Goal: Find specific page/section: Find specific page/section

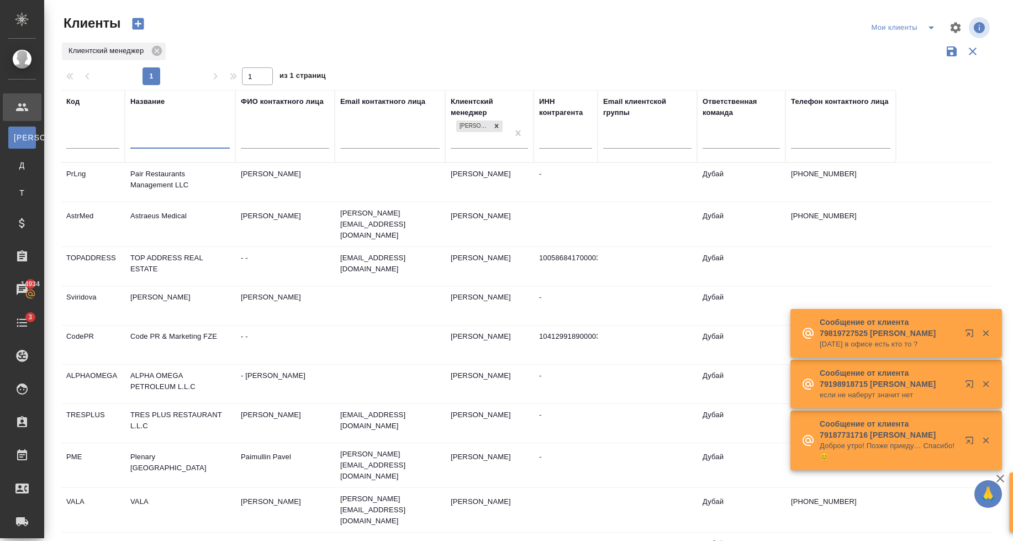
select select "RU"
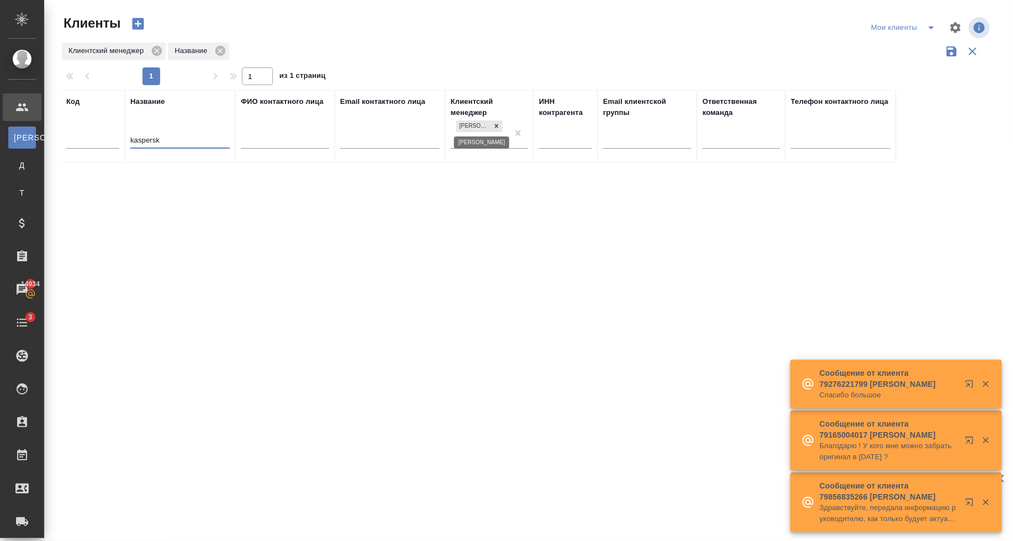
click at [495, 124] on icon at bounding box center [497, 126] width 4 height 4
type input "kaspersk"
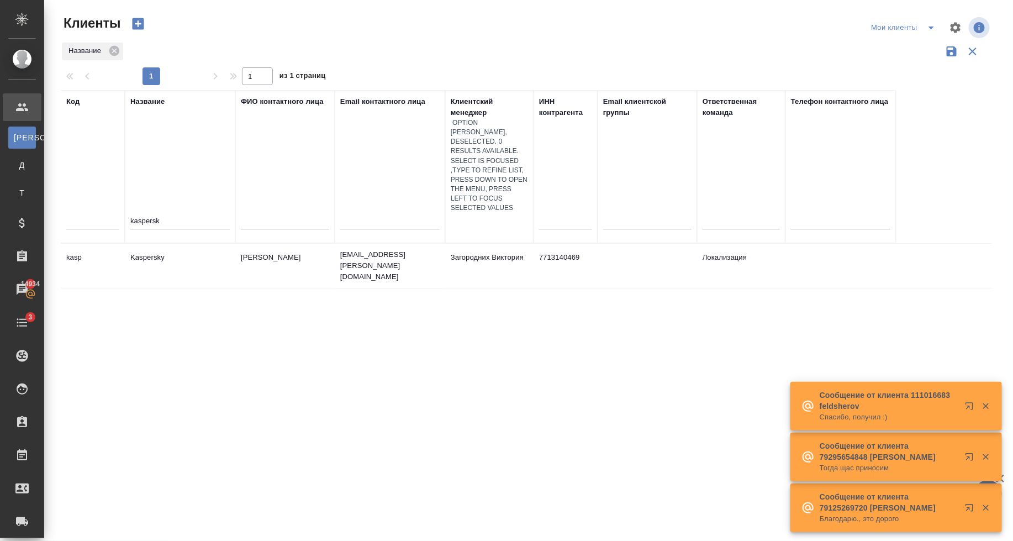
click at [315, 246] on td "Мазур Роман" at bounding box center [284, 265] width 99 height 39
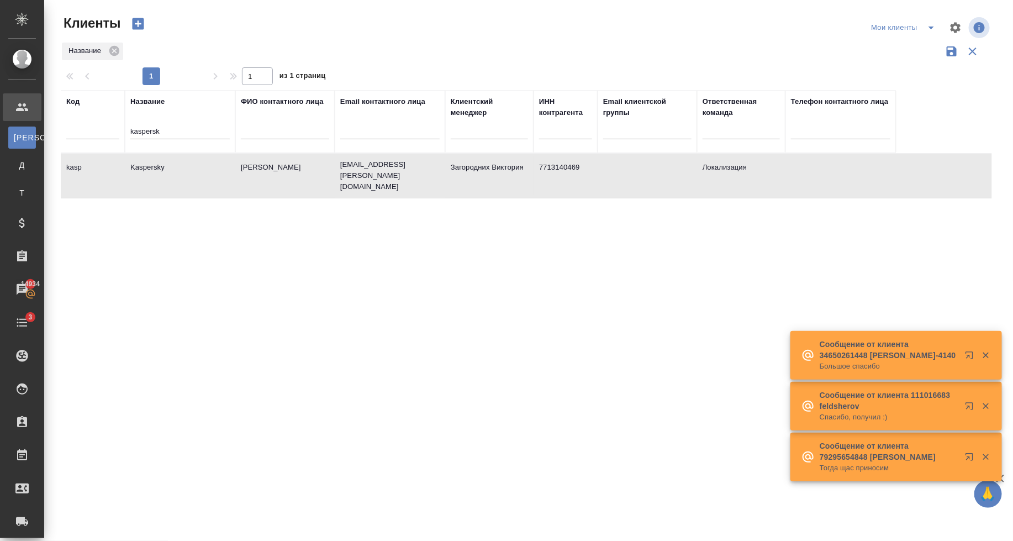
click at [315, 172] on td "Мазур Роман" at bounding box center [284, 175] width 99 height 39
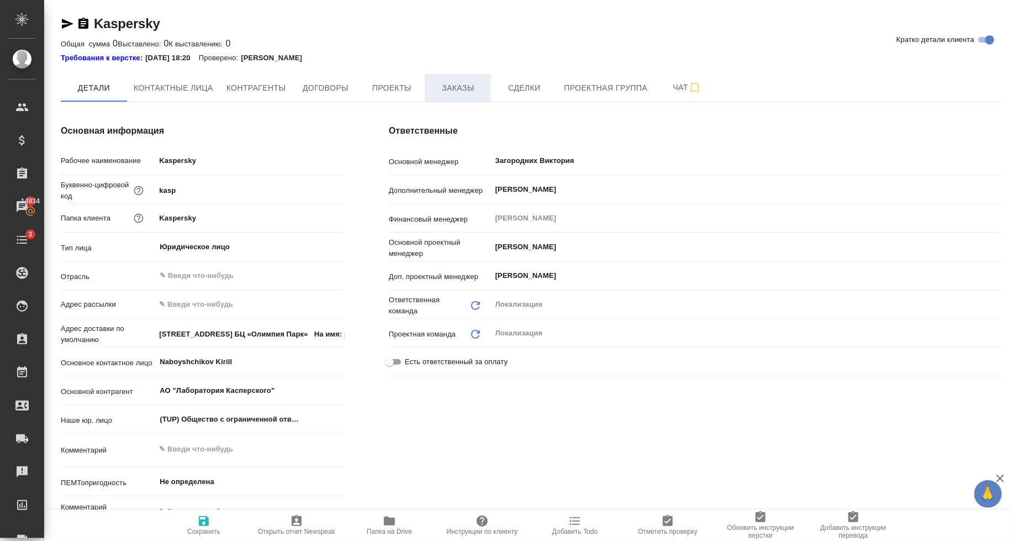
click at [447, 87] on span "Заказы" at bounding box center [457, 88] width 53 height 14
type textarea "x"
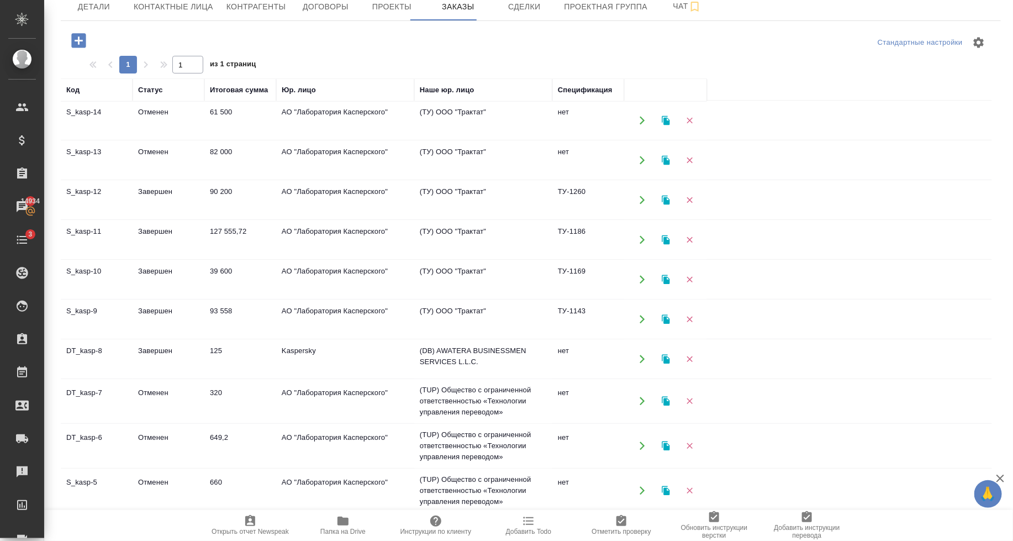
scroll to position [398, 0]
click at [345, 221] on td "АО "Лаборатория Касперского"" at bounding box center [345, 240] width 138 height 39
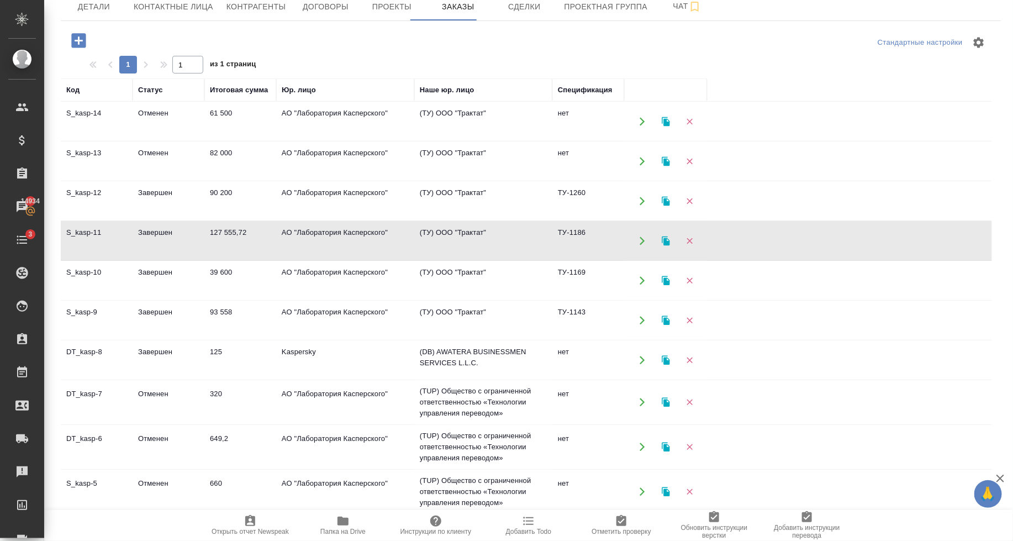
click at [345, 221] on td "АО "Лаборатория Касперского"" at bounding box center [345, 240] width 138 height 39
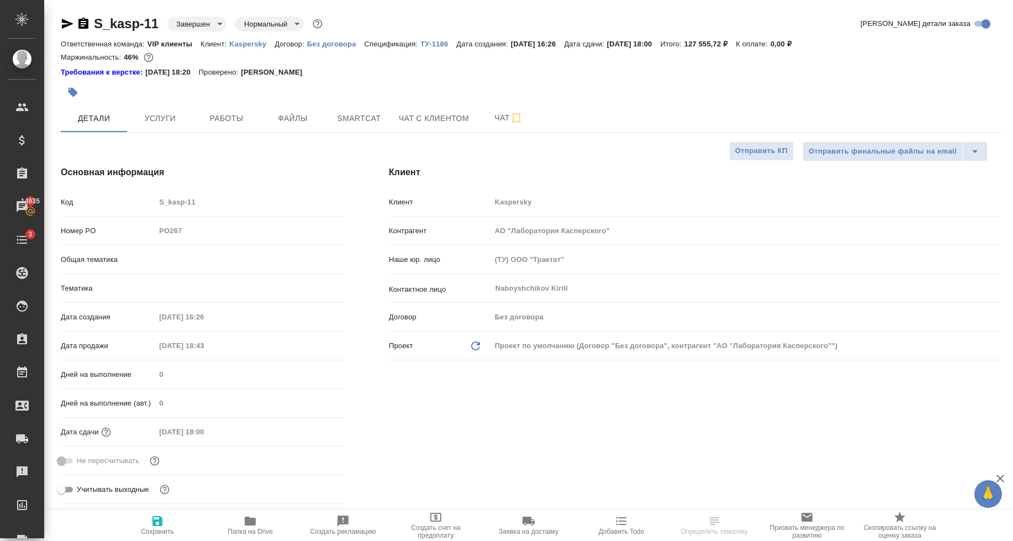
select select "RU"
click at [299, 112] on span "Файлы" at bounding box center [292, 119] width 53 height 14
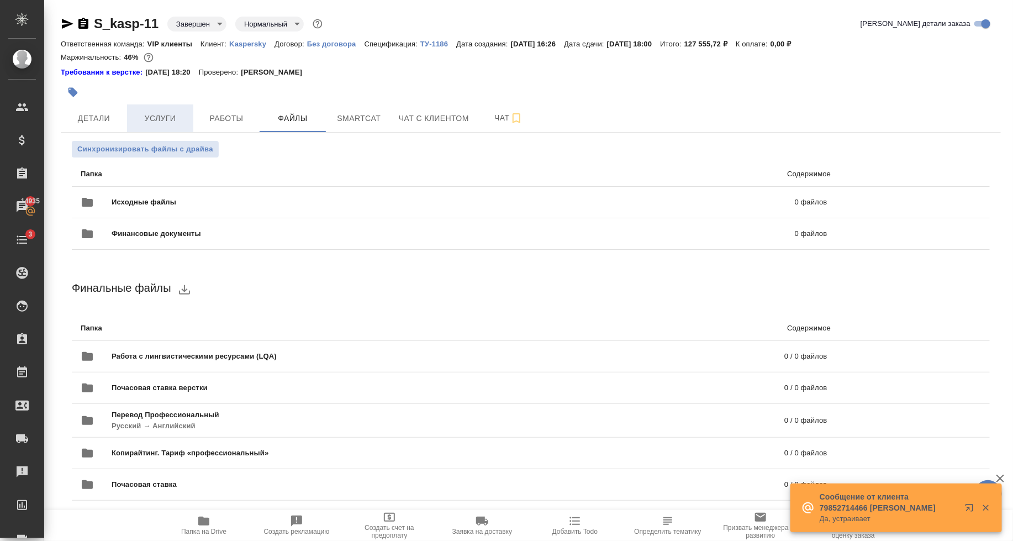
click at [164, 121] on span "Услуги" at bounding box center [160, 119] width 53 height 14
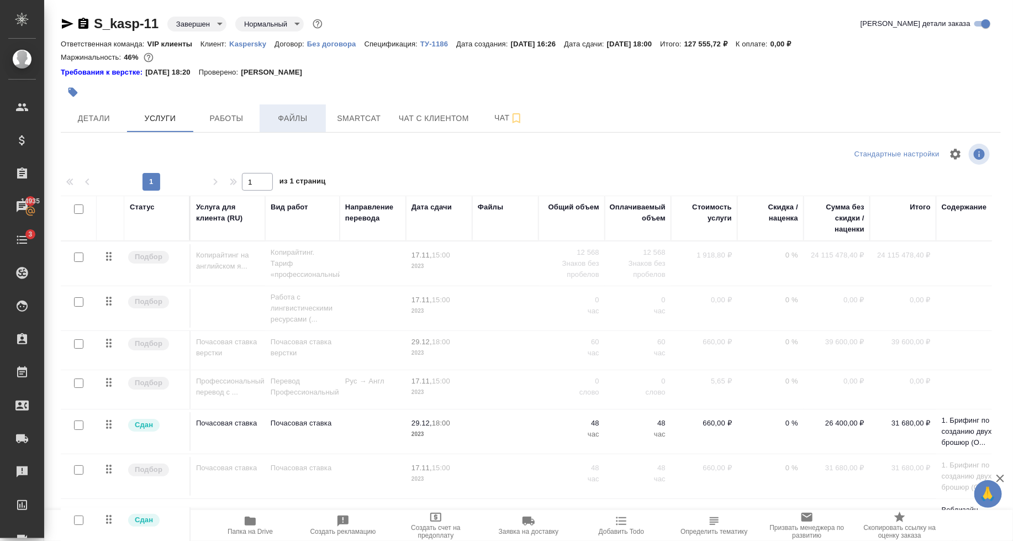
click at [291, 117] on span "Файлы" at bounding box center [292, 119] width 53 height 14
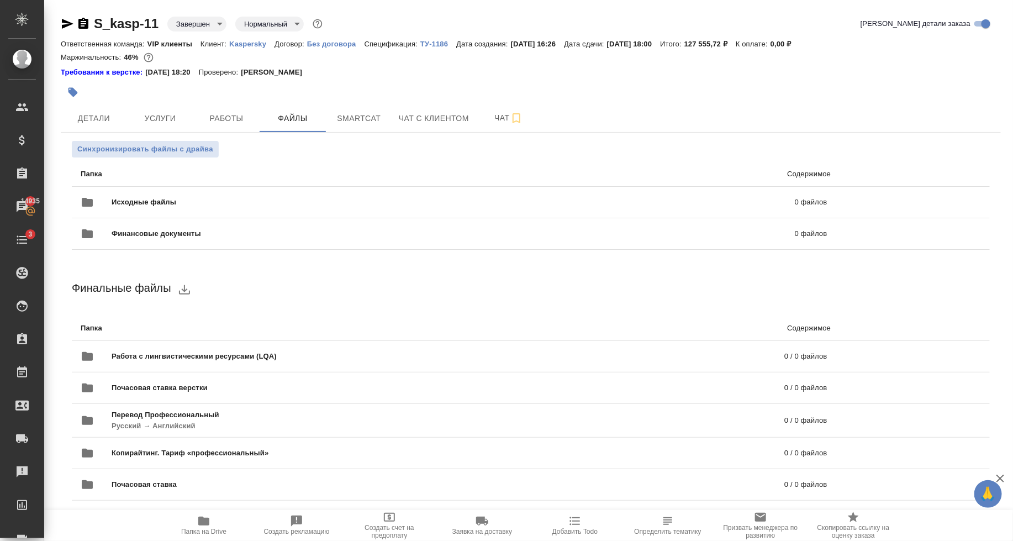
click at [205, 521] on icon "button" at bounding box center [203, 520] width 11 height 9
